Goal: Use online tool/utility: Utilize a website feature to perform a specific function

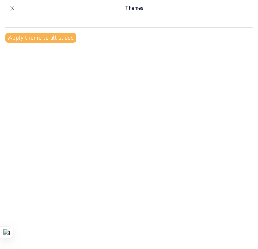
type input "INFORME DE PRACTICAS PROFESIONALES EN UPAO MULTIMEDIOS"
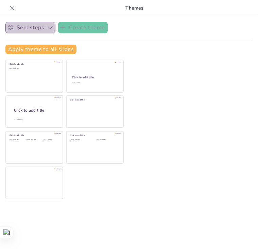
click at [48, 29] on icon "button" at bounding box center [50, 27] width 7 height 7
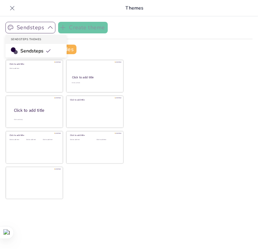
click at [37, 31] on button "Sendsteps" at bounding box center [30, 28] width 50 height 12
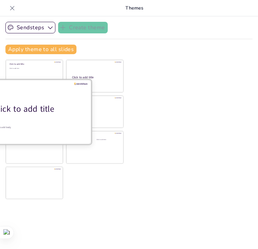
click at [34, 112] on div "Click to add title" at bounding box center [37, 109] width 87 height 12
click at [53, 103] on div "Click to add title" at bounding box center [37, 109] width 87 height 12
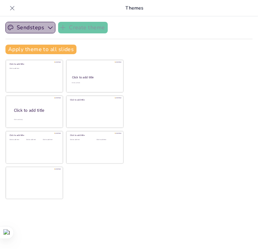
click at [48, 28] on icon "button" at bounding box center [50, 27] width 7 height 7
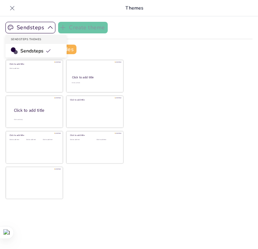
click at [43, 49] on span "Sendsteps" at bounding box center [35, 51] width 31 height 6
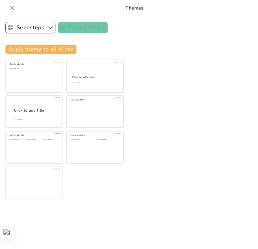
click at [43, 49] on button "Apply theme to all slides" at bounding box center [40, 50] width 71 height 10
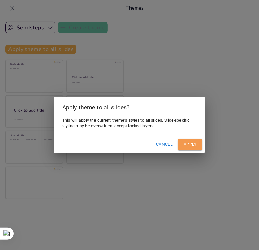
click at [184, 145] on button "Apply" at bounding box center [190, 144] width 24 height 11
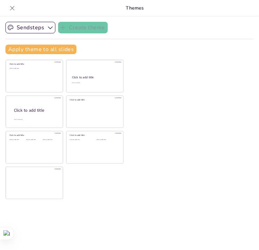
click at [10, 7] on icon at bounding box center [12, 8] width 7 height 7
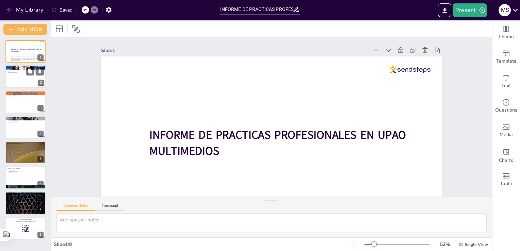
click at [16, 82] on div at bounding box center [25, 76] width 41 height 23
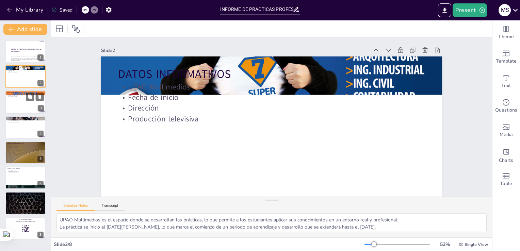
click at [19, 100] on div at bounding box center [25, 102] width 41 height 23
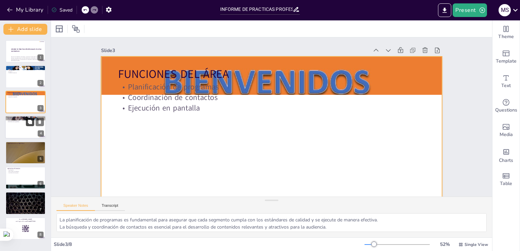
click at [27, 119] on button at bounding box center [30, 122] width 8 height 8
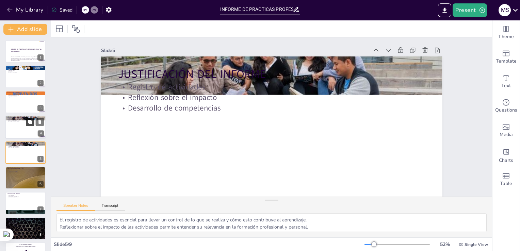
scroll to position [35, 0]
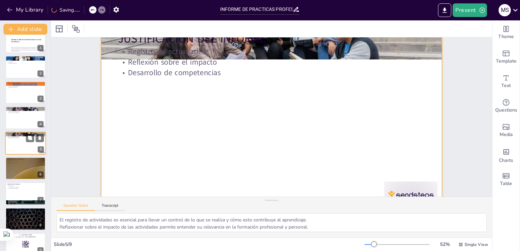
click at [17, 146] on div at bounding box center [25, 143] width 41 height 23
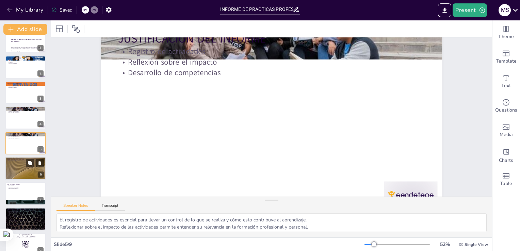
click at [23, 165] on div at bounding box center [25, 168] width 41 height 23
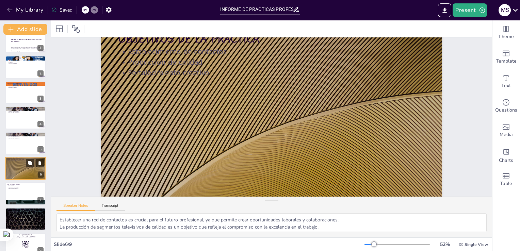
scroll to position [0, 0]
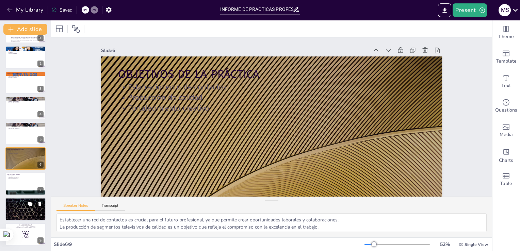
click at [23, 208] on div at bounding box center [25, 209] width 41 height 23
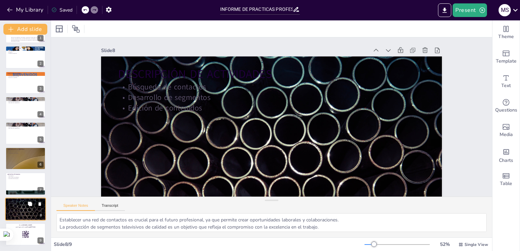
type textarea "La búsqueda de contactos es una actividad que permite establecer relaciones pro…"
